Goal: Information Seeking & Learning: Learn about a topic

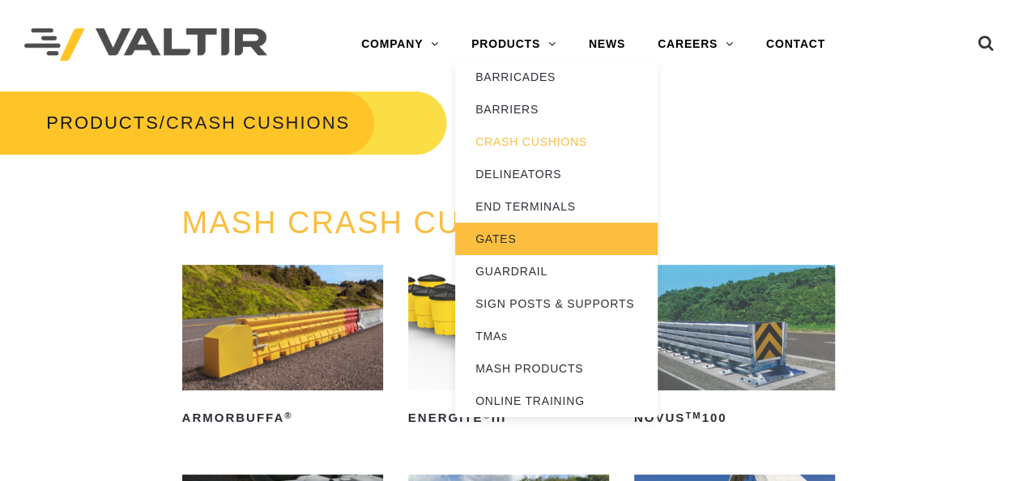
click at [526, 238] on link "GATES" at bounding box center [556, 239] width 202 height 32
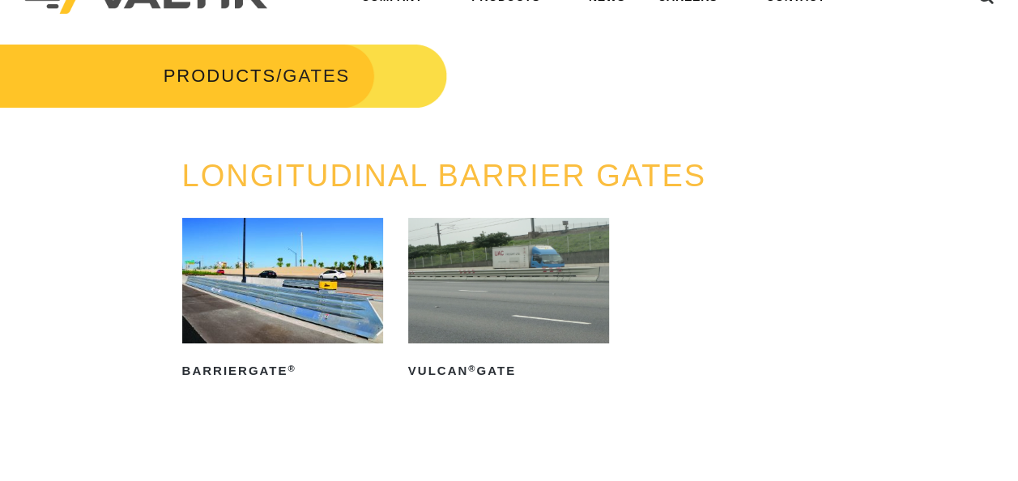
scroll to position [81, 0]
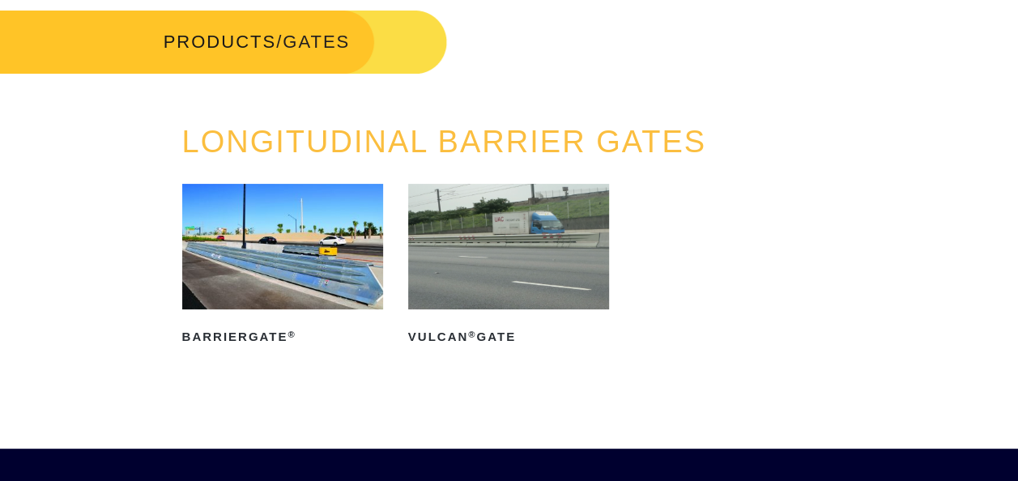
click at [473, 240] on img at bounding box center [508, 247] width 201 height 126
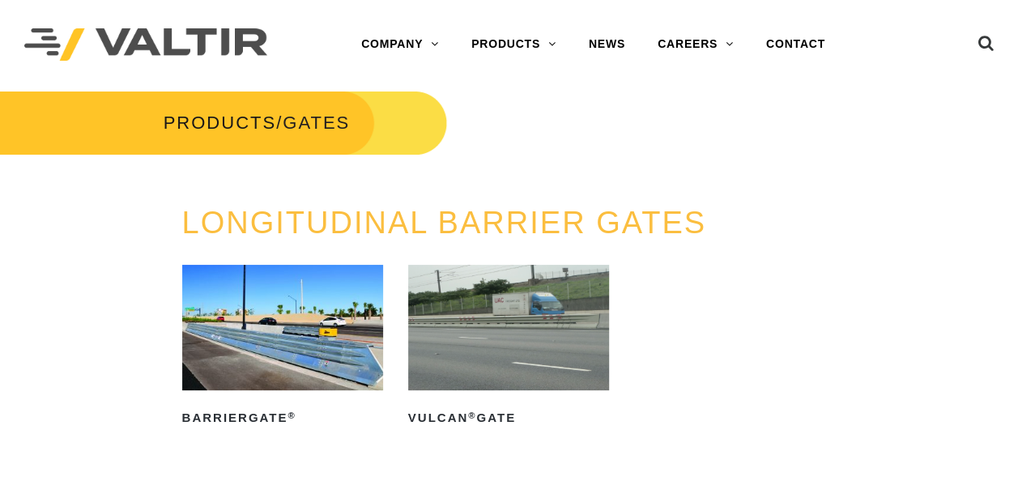
drag, startPoint x: 469, startPoint y: 245, endPoint x: 381, endPoint y: 201, distance: 98.5
click at [427, 198] on div "PRODUCTS / GATES LONGITUDINAL BARRIER GATES BarrierGate ® Read more Vulcan ® Ga…" at bounding box center [509, 289] width 1018 height 400
click at [296, 313] on img at bounding box center [282, 328] width 201 height 126
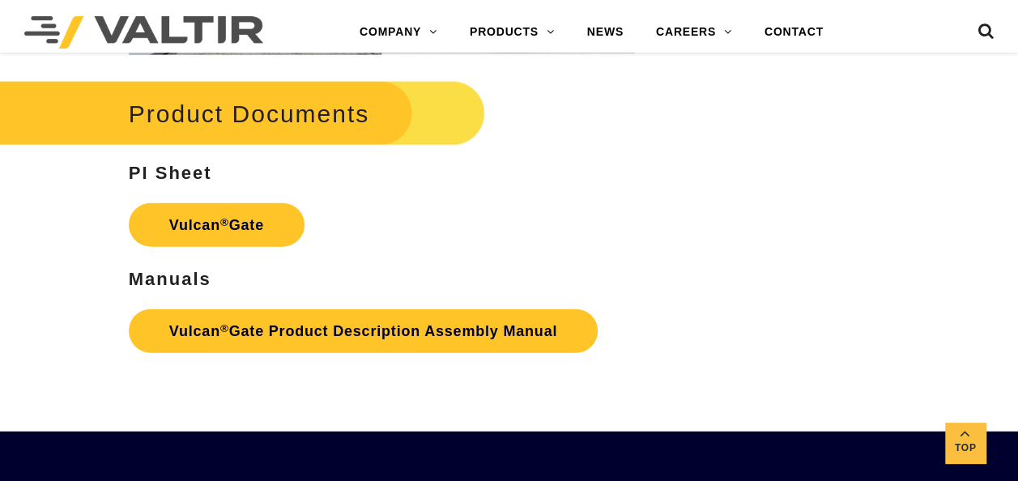
scroll to position [1863, 0]
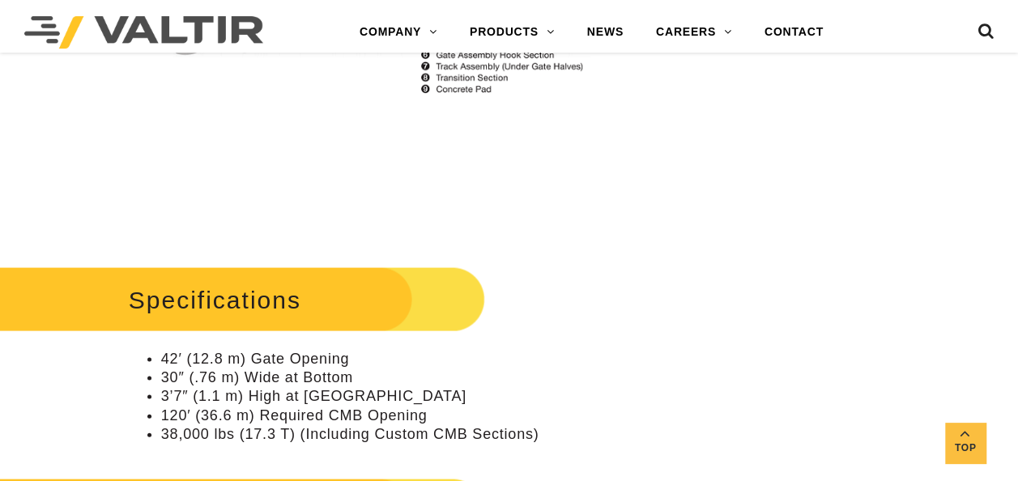
scroll to position [1213, 0]
